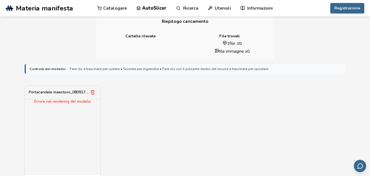
scroll to position [137, 0]
click at [51, 106] on div "Errore nel rendering del modello" at bounding box center [62, 136] width 75 height 75
click at [117, 68] on font "Fare clic e trascinare per ruotare • Scorrere per ingrandire • Fare clic con il…" at bounding box center [169, 68] width 199 height 5
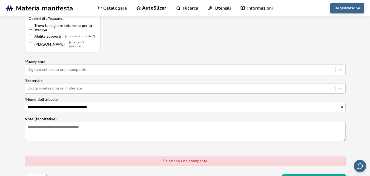
scroll to position [329, 0]
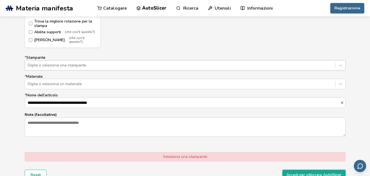
click at [70, 63] on div at bounding box center [180, 65] width 305 height 5
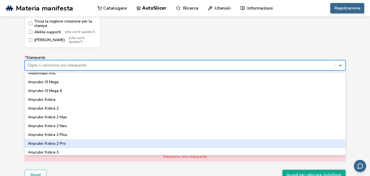
scroll to position [0, 0]
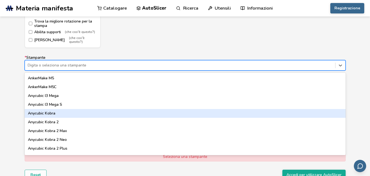
click at [63, 112] on div "Anycubic Kobra" at bounding box center [185, 113] width 321 height 9
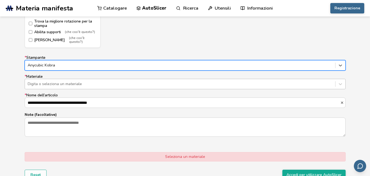
click at [62, 83] on div at bounding box center [180, 83] width 305 height 5
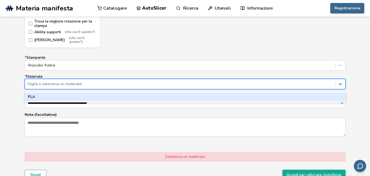
click at [63, 92] on div "PLA" at bounding box center [185, 96] width 321 height 9
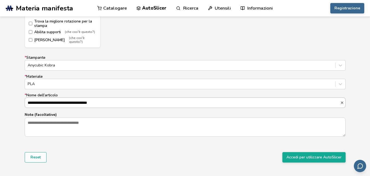
click at [71, 100] on input "**********" at bounding box center [183, 103] width 316 height 10
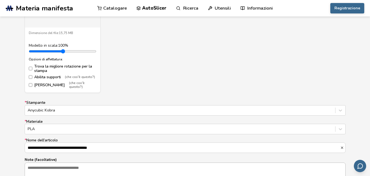
scroll to position [274, 0]
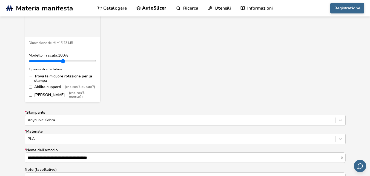
click at [50, 59] on input "range" at bounding box center [63, 61] width 68 height 4
drag, startPoint x: 47, startPoint y: 59, endPoint x: 37, endPoint y: 59, distance: 10.4
click at [37, 59] on input "range" at bounding box center [63, 61] width 68 height 4
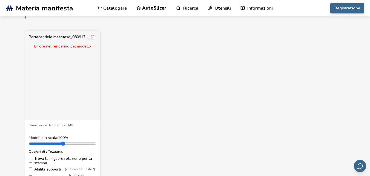
scroll to position [165, 0]
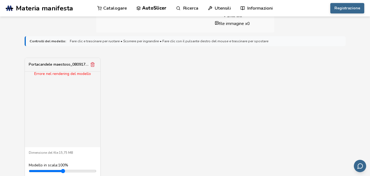
click at [56, 91] on div "Errore nel rendering del modello" at bounding box center [62, 109] width 75 height 75
click at [55, 97] on div "Errore nel rendering del modello" at bounding box center [62, 109] width 75 height 75
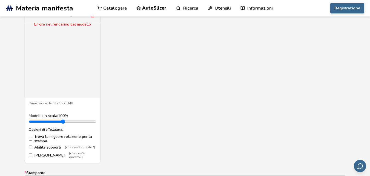
scroll to position [219, 0]
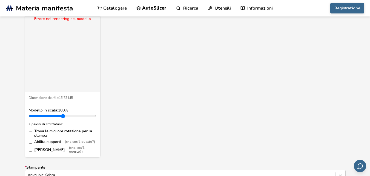
drag, startPoint x: 38, startPoint y: 115, endPoint x: 28, endPoint y: 114, distance: 10.0
click at [29, 114] on input "range" at bounding box center [63, 116] width 68 height 4
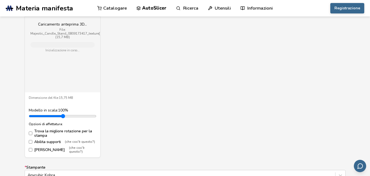
click at [27, 148] on div "Dimensione del file: 15,75 MB Modello in scala: 100 % Opzioni di affettatura: T…" at bounding box center [62, 124] width 75 height 65
click at [35, 118] on input "range" at bounding box center [63, 116] width 68 height 4
drag, startPoint x: 35, startPoint y: 117, endPoint x: 20, endPoint y: 118, distance: 14.8
type input "***"
click at [29, 118] on input "range" at bounding box center [63, 116] width 68 height 4
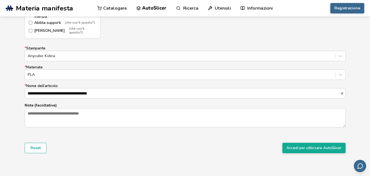
scroll to position [356, 0]
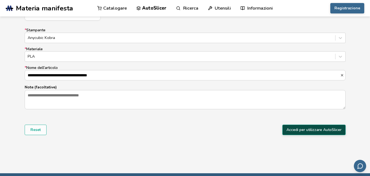
click at [317, 129] on button "Accedi per utilizzare AutoSlicer" at bounding box center [314, 129] width 63 height 10
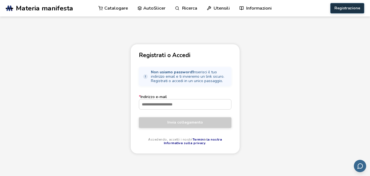
click at [332, 12] on button "Registrazione" at bounding box center [348, 8] width 34 height 10
click at [337, 8] on font "Registrazione" at bounding box center [348, 7] width 26 height 5
click at [341, 7] on font "Registrazione" at bounding box center [348, 7] width 26 height 5
click at [156, 106] on input "* Indirizzo e-mail" at bounding box center [185, 104] width 92 height 10
type input "**********"
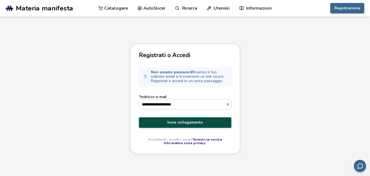
click at [175, 123] on font "Invia collegamento" at bounding box center [186, 122] width 36 height 5
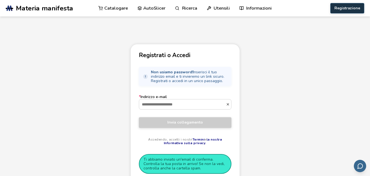
click at [348, 9] on font "Registrazione" at bounding box center [348, 7] width 26 height 5
click at [46, 7] on font "Materia manifesta" at bounding box center [44, 8] width 57 height 9
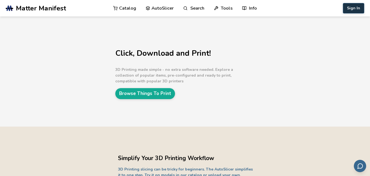
click at [358, 8] on button "Sign In" at bounding box center [353, 8] width 21 height 10
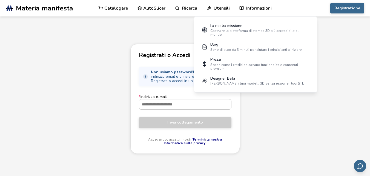
click at [154, 105] on input "* Indirizzo e-mail" at bounding box center [185, 104] width 92 height 10
type input "**********"
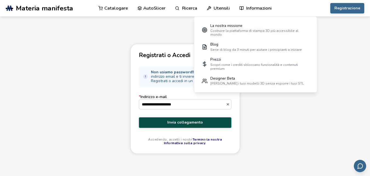
click at [176, 124] on font "Invia collegamento" at bounding box center [186, 122] width 36 height 5
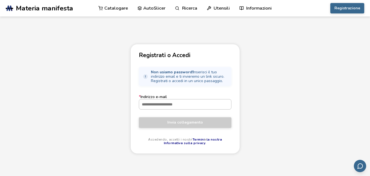
click at [150, 106] on input "* Indirizzo e-mail" at bounding box center [185, 104] width 92 height 10
type input "**********"
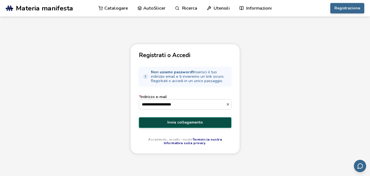
click at [177, 123] on font "Invia collegamento" at bounding box center [186, 122] width 36 height 5
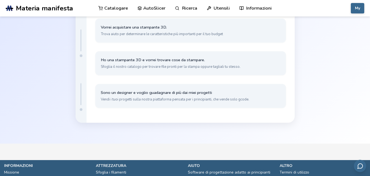
scroll to position [55, 0]
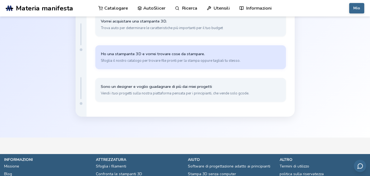
click at [165, 66] on button "Ho una stampante 3D e vorrei trovare cose da stampare. Sfoglia il nostro catalo…" at bounding box center [190, 57] width 191 height 24
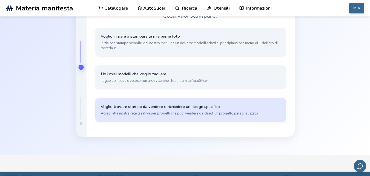
scroll to position [27, 0]
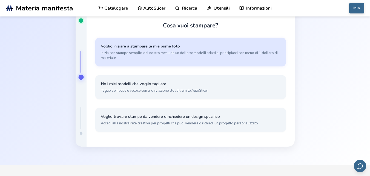
click at [157, 50] on button "Voglio iniziare a stampare le mie prime foto Inizia con stampe semplici dal nos…" at bounding box center [190, 52] width 191 height 29
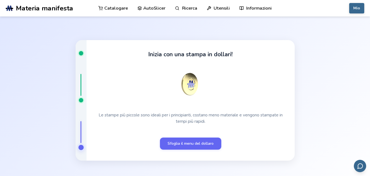
scroll to position [0, 0]
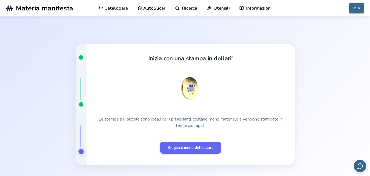
click at [148, 7] on font "AutoSlicer" at bounding box center [154, 8] width 22 height 6
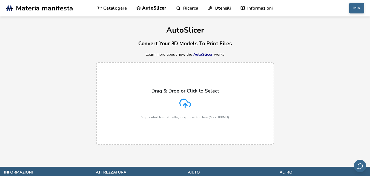
click at [183, 100] on icon at bounding box center [186, 104] width 12 height 12
click at [0, 0] on input "Drag & Drop or Click to Select Supported format: .stls, .obj, .zips, folders (M…" at bounding box center [0, 0] width 0 height 0
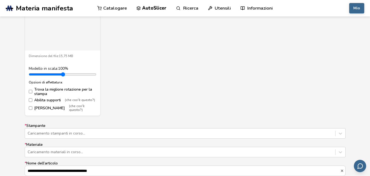
scroll to position [274, 0]
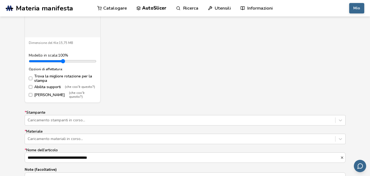
drag, startPoint x: 44, startPoint y: 60, endPoint x: 13, endPoint y: 60, distance: 31.0
type input "***"
click at [29, 60] on input "range" at bounding box center [63, 61] width 68 height 4
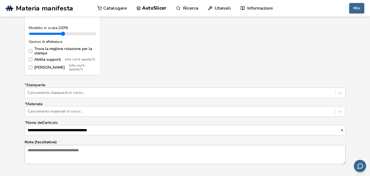
scroll to position [356, 0]
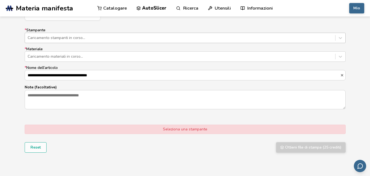
click at [58, 35] on div at bounding box center [180, 37] width 305 height 5
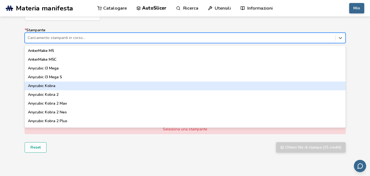
click at [57, 83] on div "Anycubic Kobra" at bounding box center [185, 85] width 321 height 9
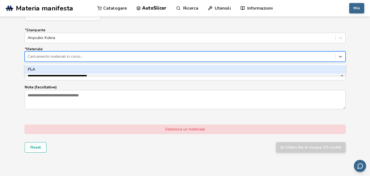
click at [60, 55] on div at bounding box center [180, 56] width 305 height 5
click at [56, 68] on div "PLA" at bounding box center [185, 69] width 321 height 9
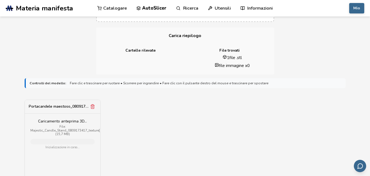
scroll to position [82, 0]
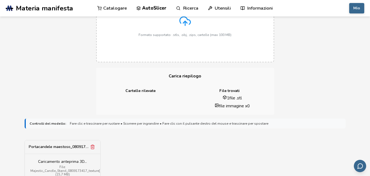
click at [231, 9] on nav "Catalogare AutoSlicer Ricerca Utensili Informazioni" at bounding box center [185, 8] width 176 height 16
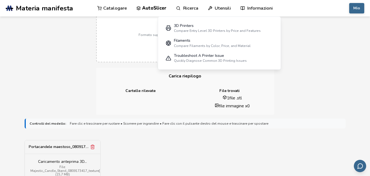
click at [223, 8] on font "Utensili" at bounding box center [223, 8] width 16 height 6
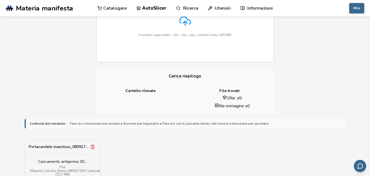
click at [223, 8] on font "Utensili" at bounding box center [223, 8] width 16 height 6
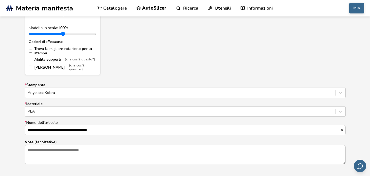
scroll to position [384, 0]
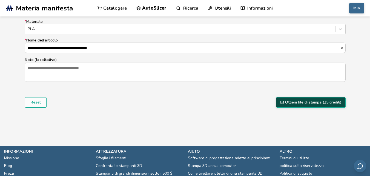
click at [298, 100] on font "Ottieni file di stampa (25 crediti)" at bounding box center [313, 102] width 56 height 5
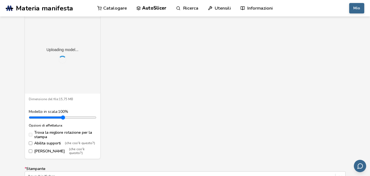
scroll to position [192, 0]
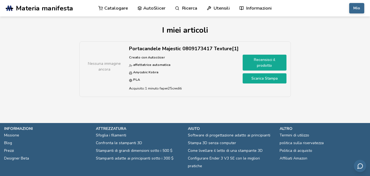
click at [305, 101] on div "Nessuna immagine ancora Portacandele Majestic 0809173417 Texture[1] Creato con …" at bounding box center [185, 71] width 333 height 61
click at [254, 80] on font "Scarica Stampa" at bounding box center [265, 78] width 26 height 5
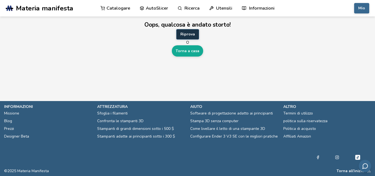
click at [189, 30] on button "Riprova" at bounding box center [187, 34] width 23 height 10
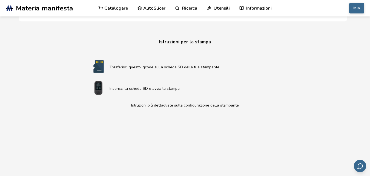
scroll to position [83, 0]
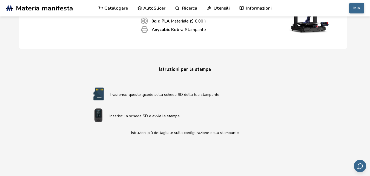
click at [167, 96] on font "Trasferisci questo .gcode sulla scheda SD della tua stampante" at bounding box center [165, 94] width 110 height 5
click at [97, 94] on img at bounding box center [99, 94] width 22 height 14
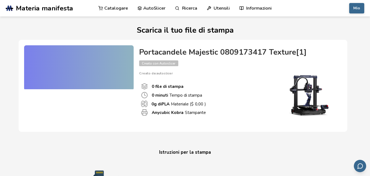
click at [106, 78] on div at bounding box center [79, 67] width 110 height 44
click at [115, 82] on div at bounding box center [79, 67] width 110 height 44
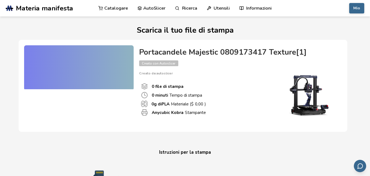
click at [115, 82] on div at bounding box center [79, 67] width 110 height 44
click at [179, 51] on font "Portacandele Majestic 0809173417 Texture[1]" at bounding box center [223, 52] width 168 height 10
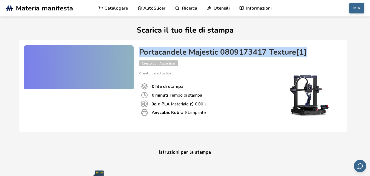
click at [179, 51] on font "Portacandele Majestic 0809173417 Texture[1]" at bounding box center [223, 52] width 168 height 10
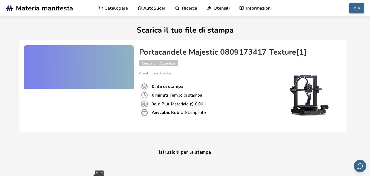
click at [200, 76] on div "0 file di stampa 0 minuti Tempo di stampa 0 g di PLA Materiale ($ 0,00 ) Anycub…" at bounding box center [206, 99] width 135 height 48
click at [173, 86] on font "file di stampa" at bounding box center [169, 86] width 28 height 6
click at [181, 104] on font "Materiale ($" at bounding box center [182, 104] width 23 height 6
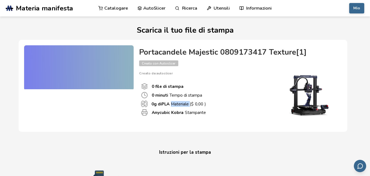
click at [181, 104] on font "Materiale ($" at bounding box center [182, 104] width 23 height 6
click at [186, 115] on font "Stampante" at bounding box center [195, 112] width 21 height 6
click at [186, 119] on div "0 file di stampa 0 minuti Tempo di stampa 0 g di PLA Materiale ($ 0,00 ) Anycub…" at bounding box center [206, 99] width 135 height 48
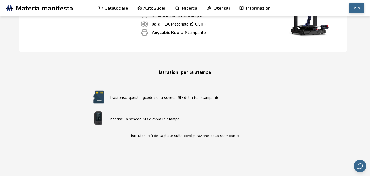
scroll to position [1, 0]
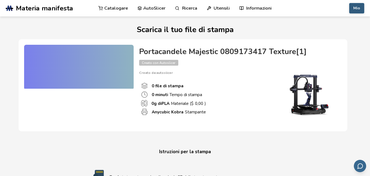
click at [355, 10] on font "Mio" at bounding box center [357, 7] width 7 height 5
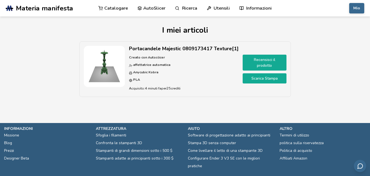
click at [250, 81] on link "Scarica Stampa" at bounding box center [265, 78] width 44 height 10
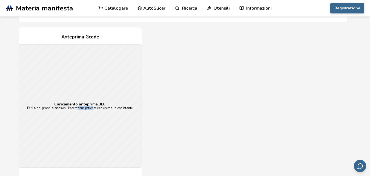
drag, startPoint x: 77, startPoint y: 111, endPoint x: 94, endPoint y: 121, distance: 20.4
click at [94, 121] on div "Caricamento anteprima 3D... Per i file di grandi dimensioni, l'operazione potre…" at bounding box center [80, 105] width 123 height 123
click at [188, 102] on div "Anteprima Gcode Caricamento anteprima 3D... Per i file di grandi dimensioni, l'…" at bounding box center [183, 127] width 329 height 200
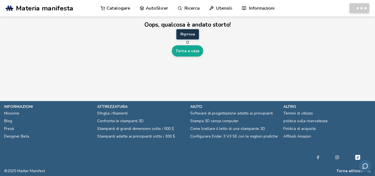
click at [182, 31] on button "Riprova" at bounding box center [187, 34] width 23 height 10
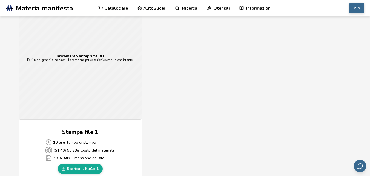
scroll to position [165, 0]
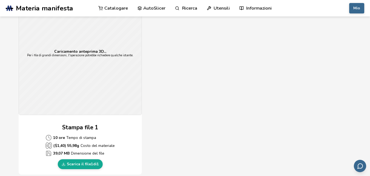
click at [218, 7] on font "Utensili" at bounding box center [222, 8] width 16 height 6
click at [208, 8] on icon at bounding box center [210, 8] width 4 height 4
click at [218, 6] on font "Utensili" at bounding box center [222, 8] width 16 height 6
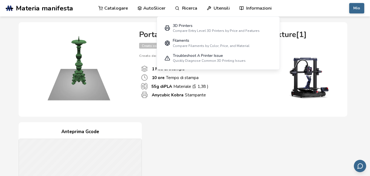
scroll to position [27, 0]
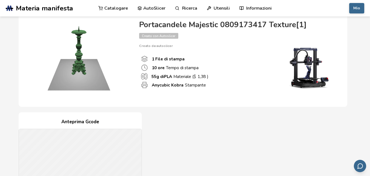
click at [211, 104] on div "Portacandele Majestic 0809173417 Texture[1] Creato con Autoslicer Creato da: au…" at bounding box center [183, 59] width 329 height 94
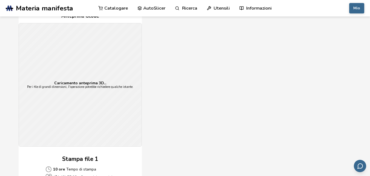
scroll to position [137, 0]
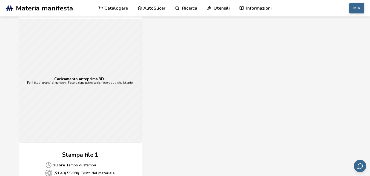
click at [65, 103] on div "Caricamento anteprima 3D... Per i file di grandi dimensioni, l'operazione potre…" at bounding box center [80, 80] width 123 height 123
